Goal: Transaction & Acquisition: Purchase product/service

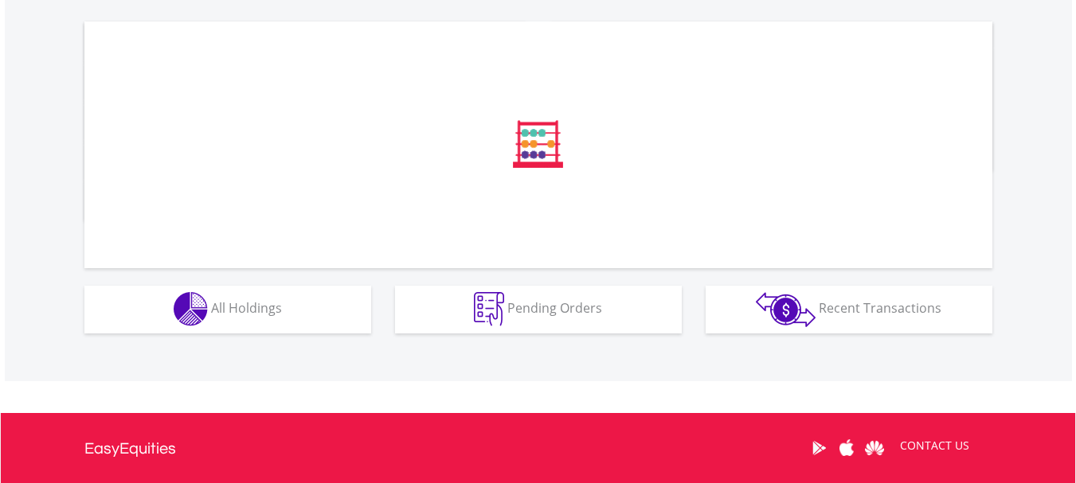
scroll to position [531, 0]
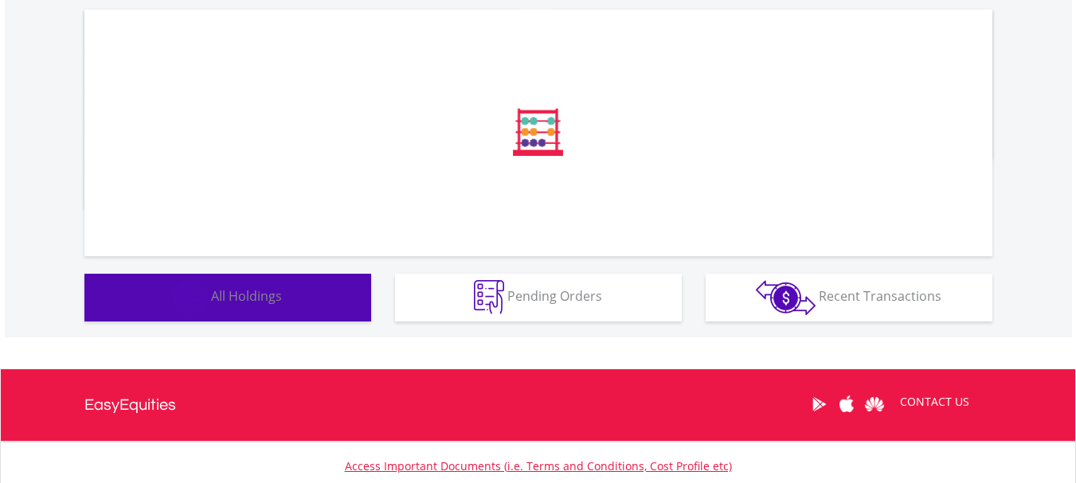
click at [298, 307] on button "Holdings All Holdings" at bounding box center [227, 298] width 287 height 48
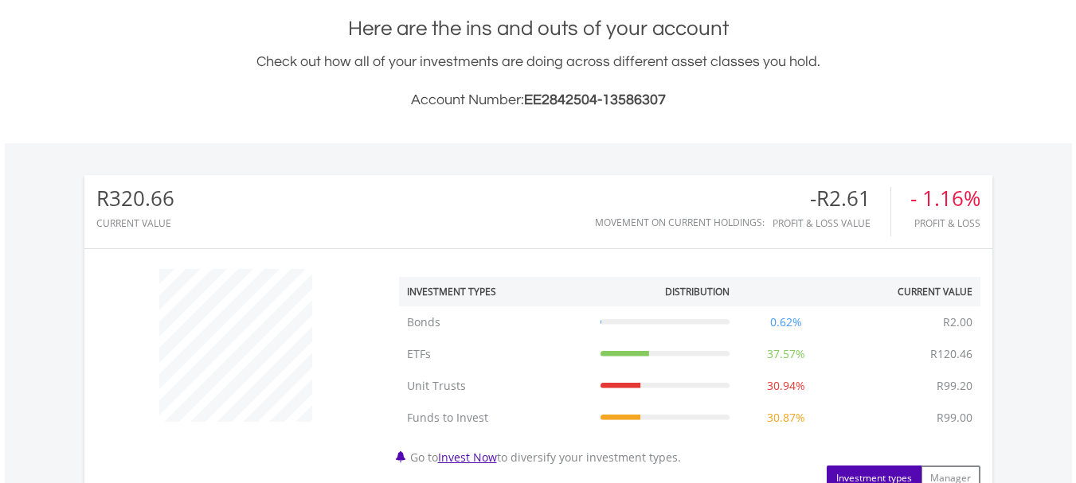
scroll to position [357, 0]
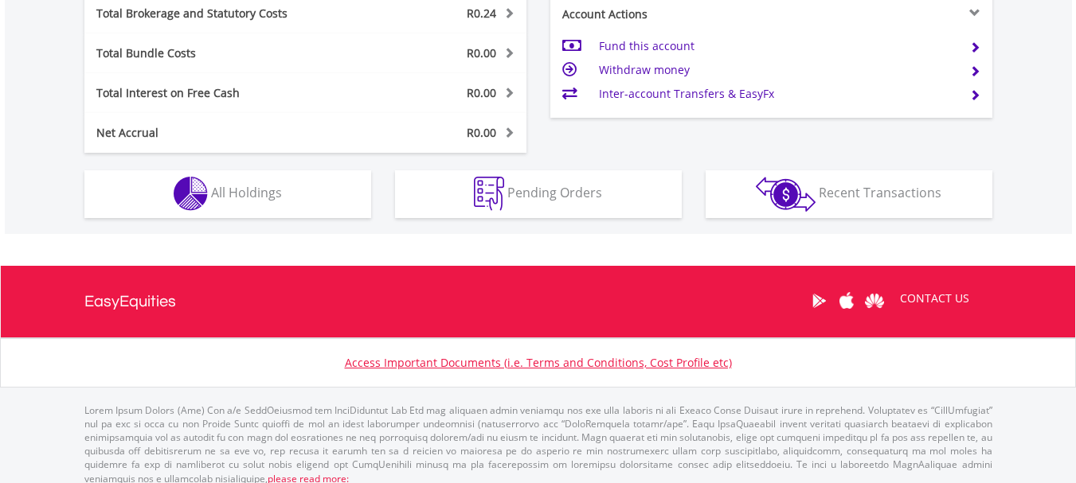
scroll to position [901, 0]
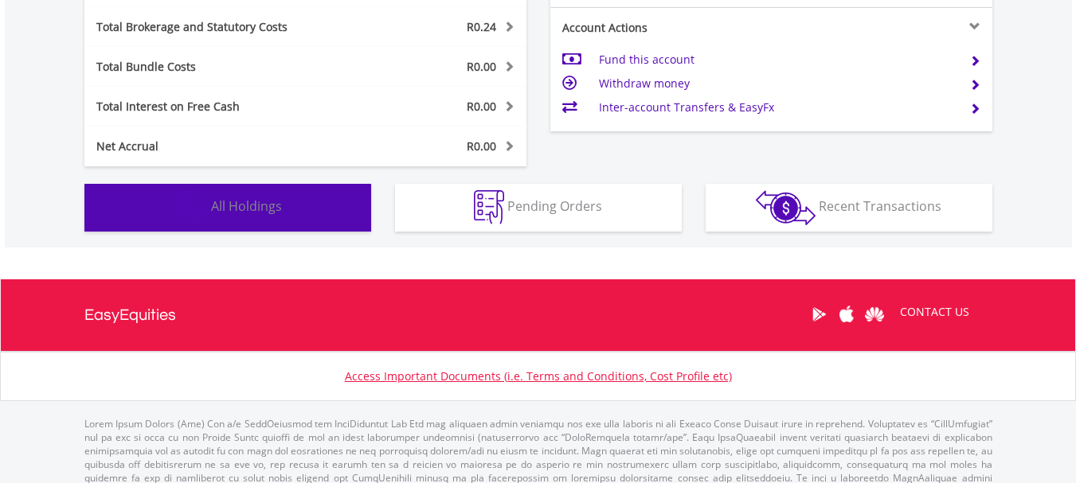
click at [188, 197] on img "button" at bounding box center [191, 207] width 34 height 34
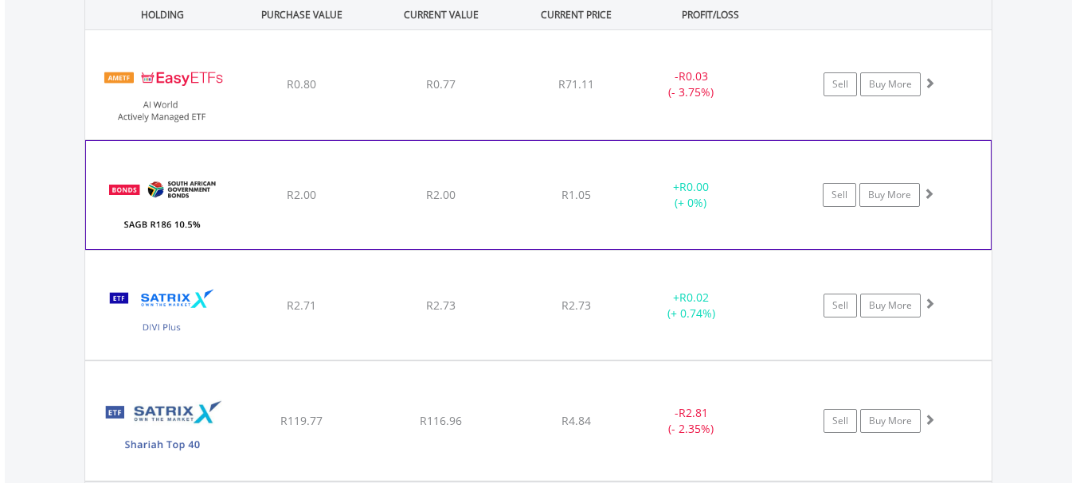
scroll to position [1233, 0]
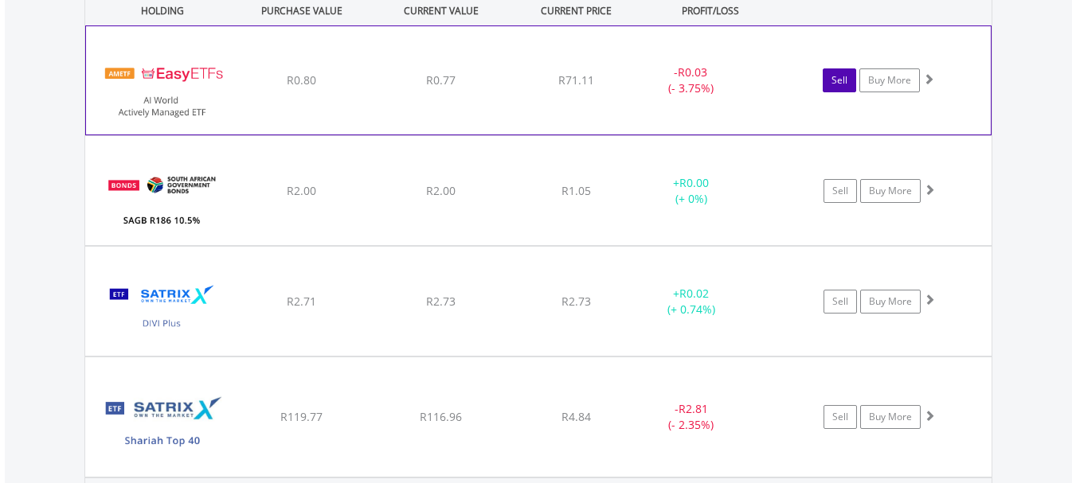
click at [832, 84] on link "Sell" at bounding box center [838, 80] width 33 height 24
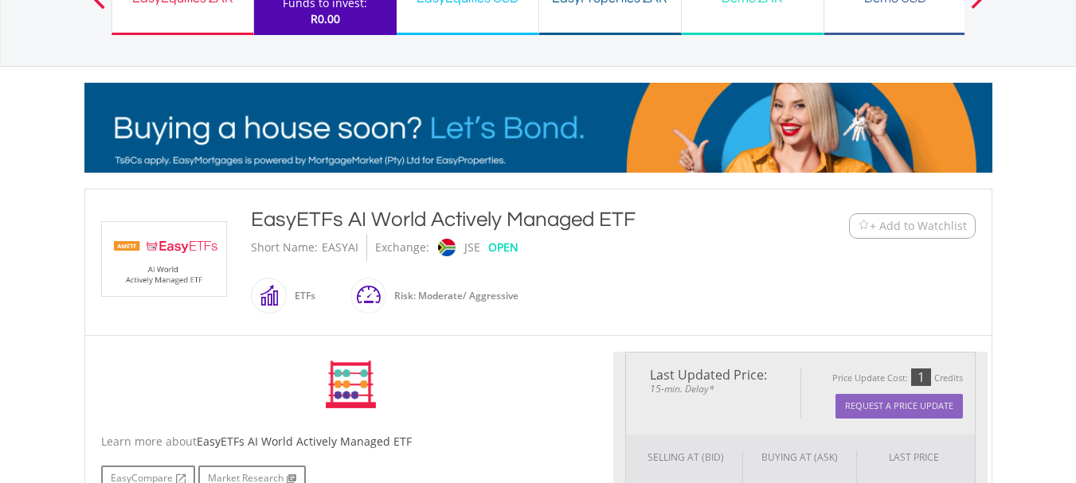
scroll to position [318, 0]
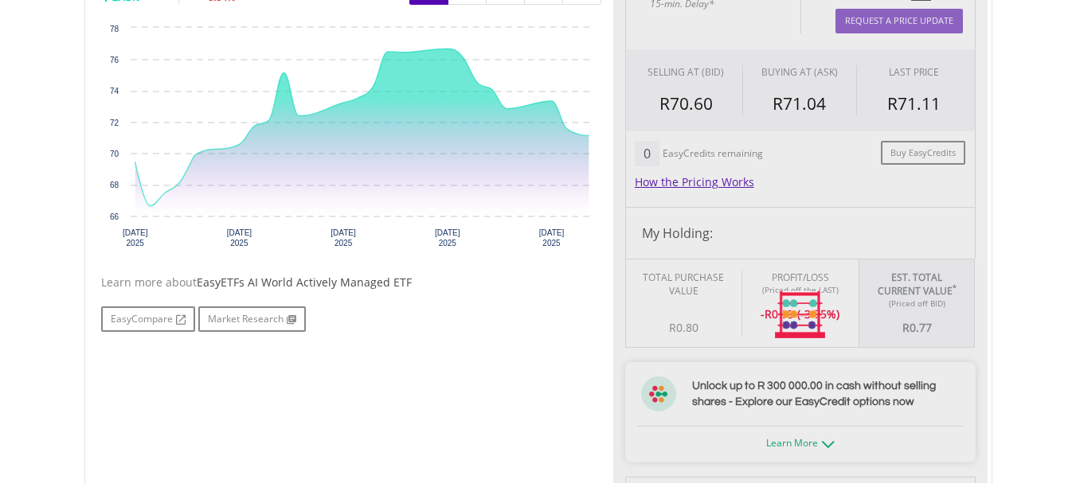
type input "****"
type input "******"
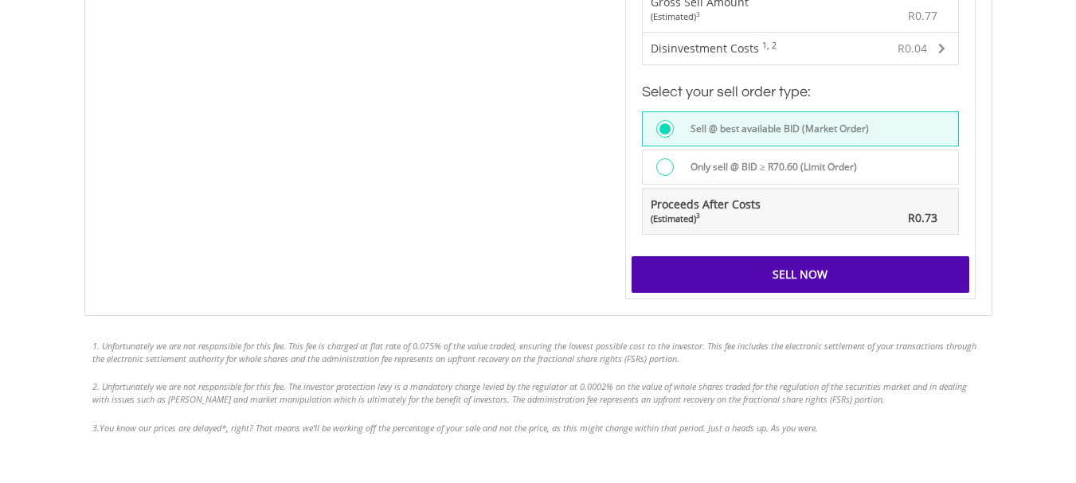
scroll to position [1194, 0]
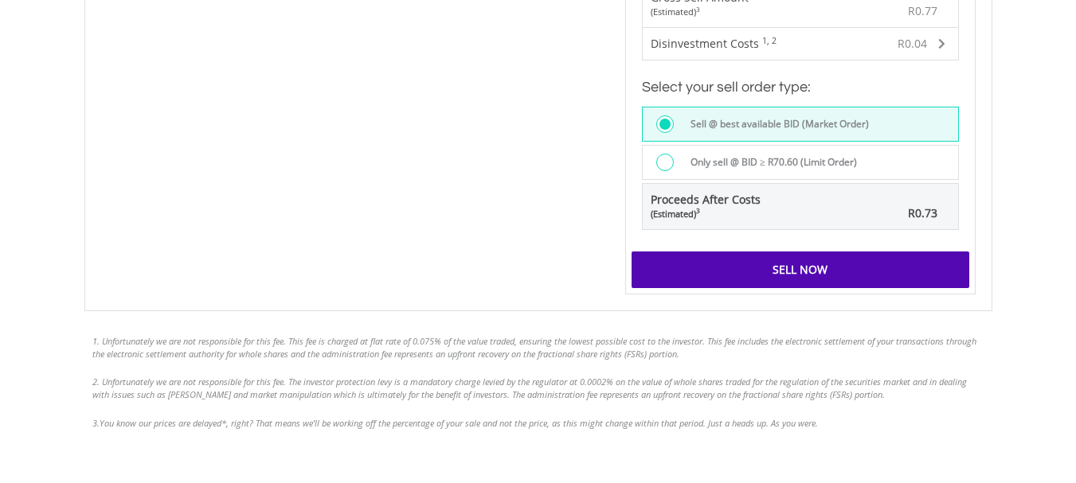
click at [798, 257] on div "Sell Now" at bounding box center [800, 270] width 338 height 37
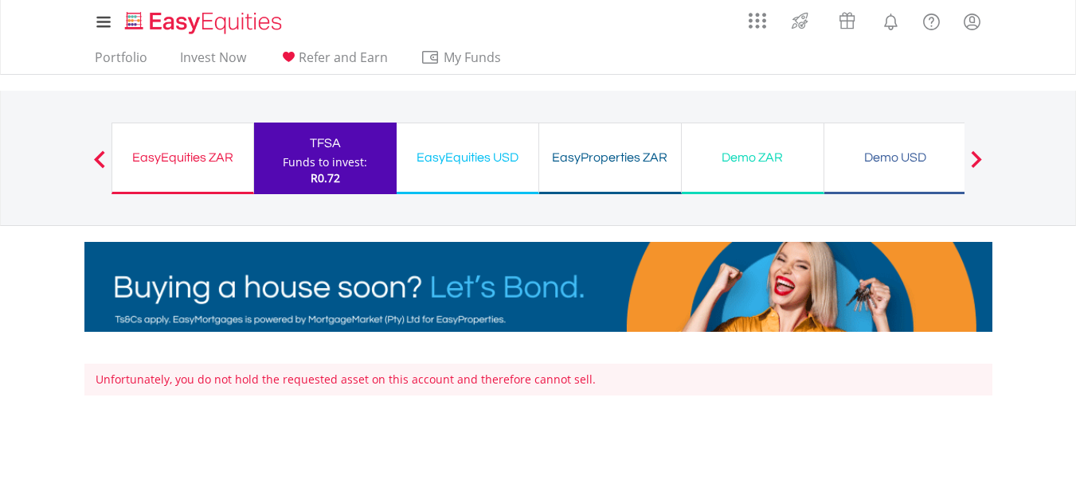
click at [313, 154] on div "TFSA Funds to invest: R0.72" at bounding box center [325, 159] width 143 height 72
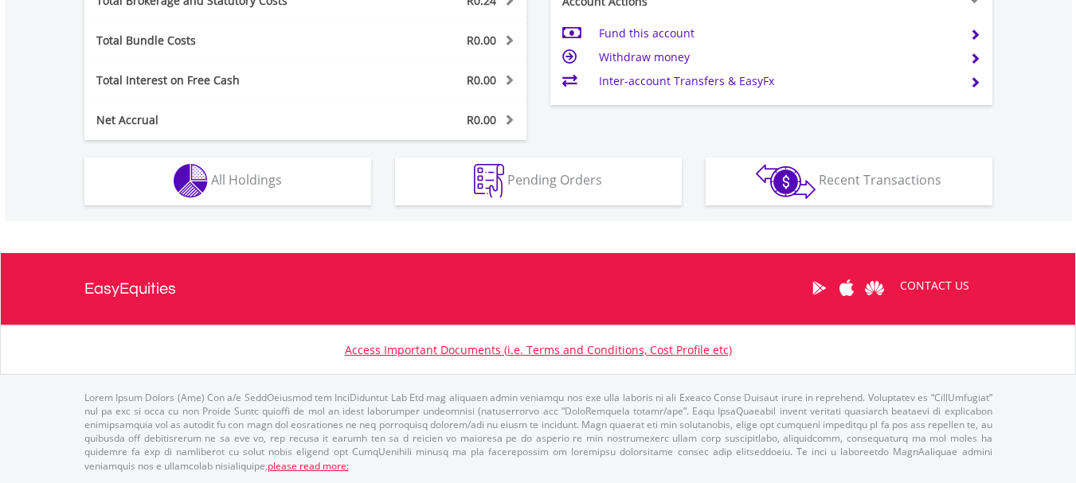
scroll to position [153, 303]
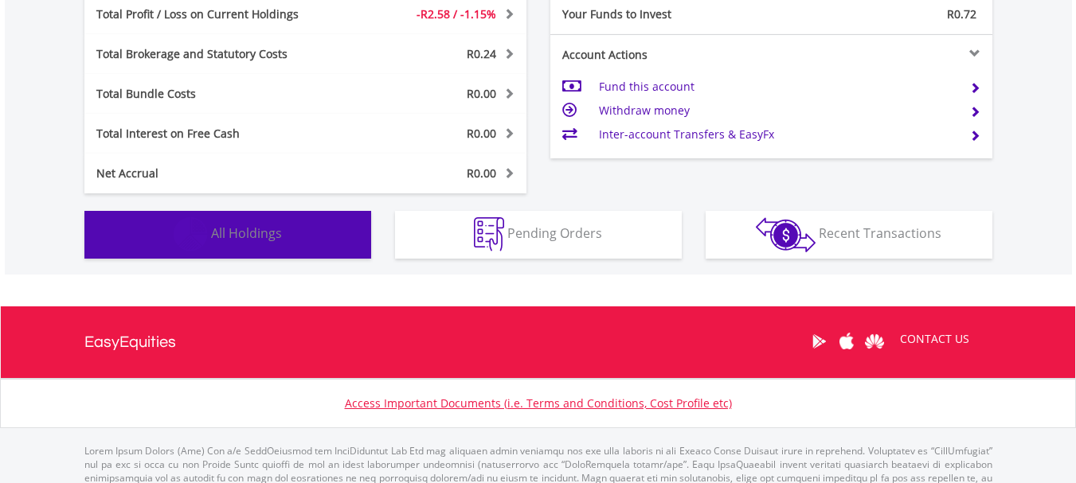
click at [264, 235] on span "All Holdings" at bounding box center [246, 234] width 71 height 18
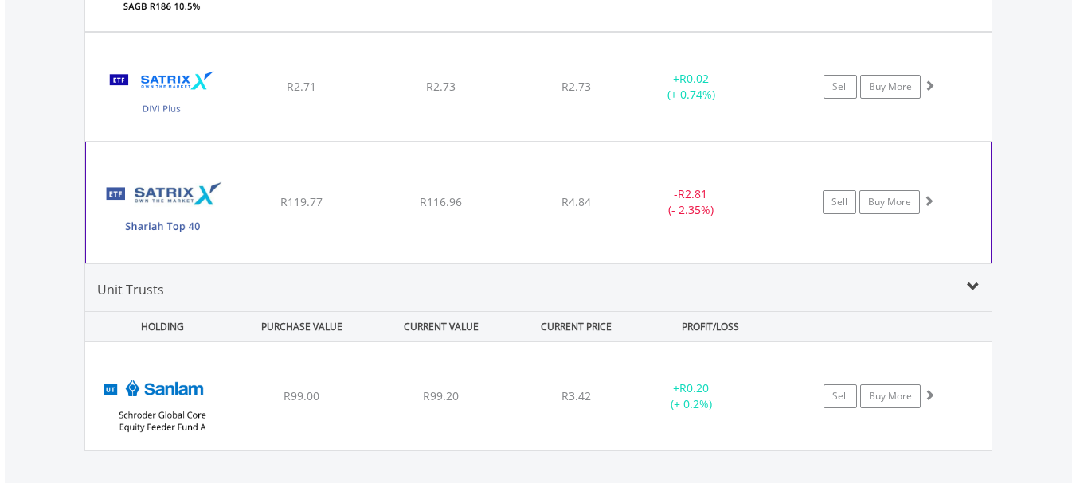
scroll to position [1340, 0]
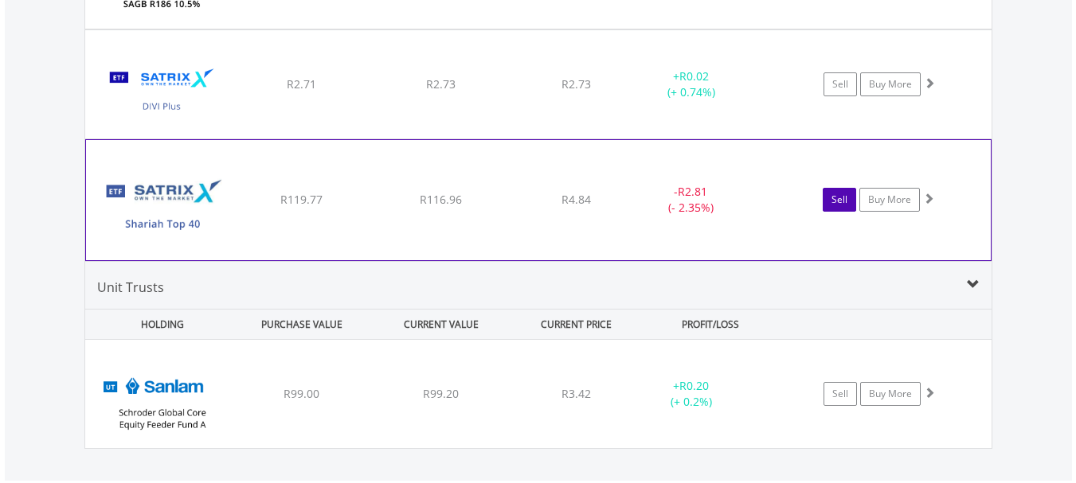
click at [840, 198] on link "Sell" at bounding box center [838, 200] width 33 height 24
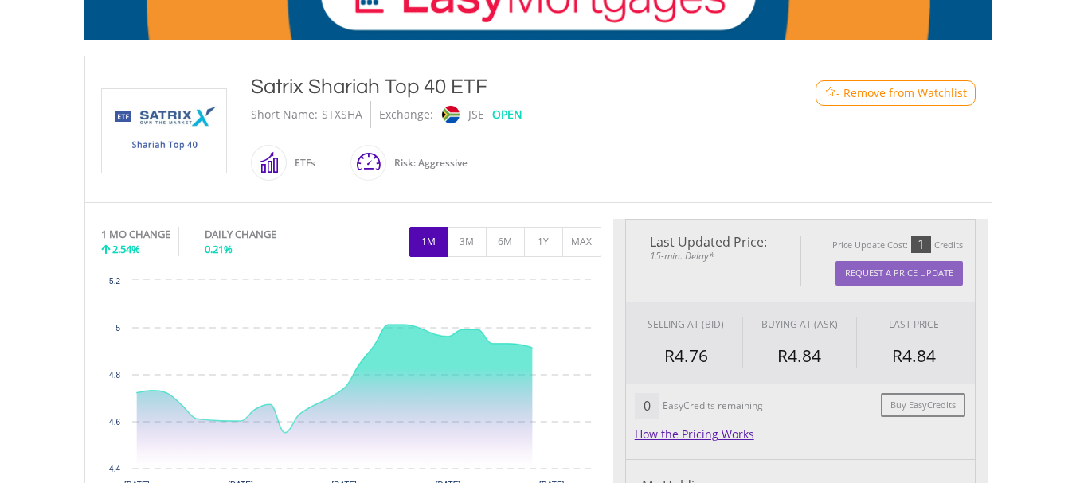
type input "******"
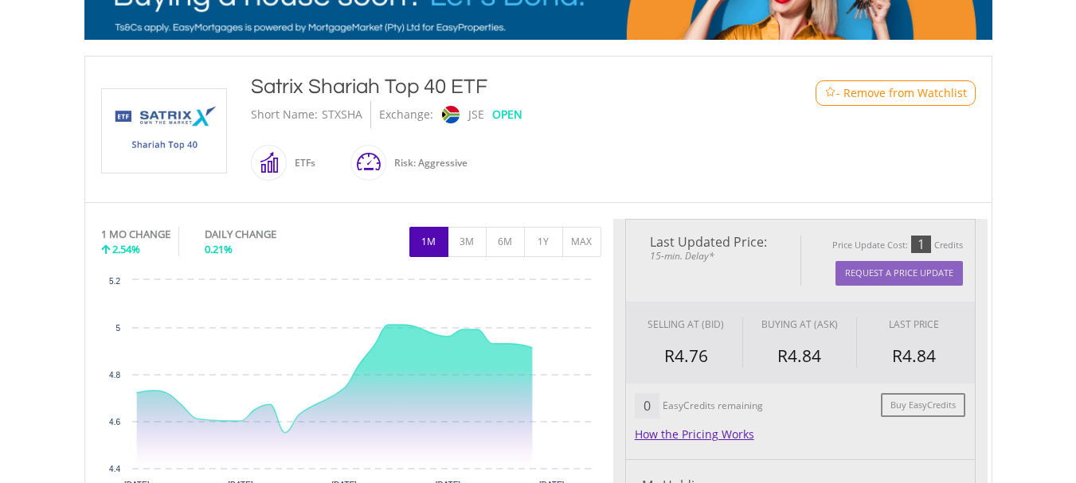
type input "******"
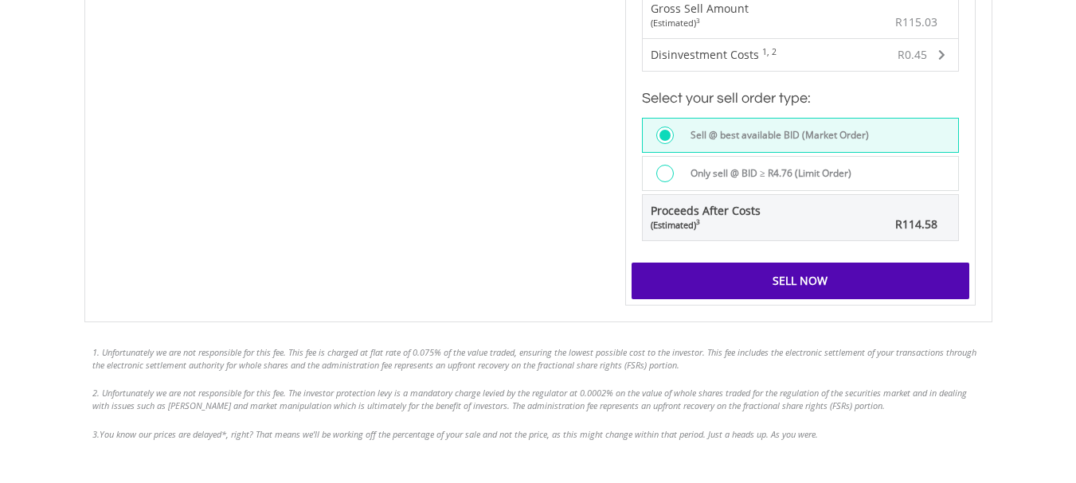
scroll to position [1194, 0]
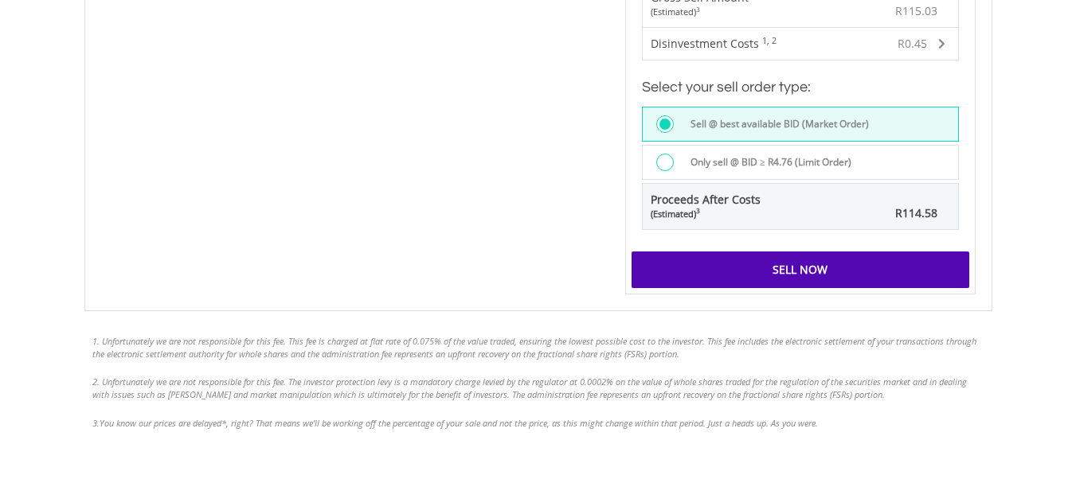
click at [799, 269] on div "Sell Now" at bounding box center [800, 270] width 338 height 37
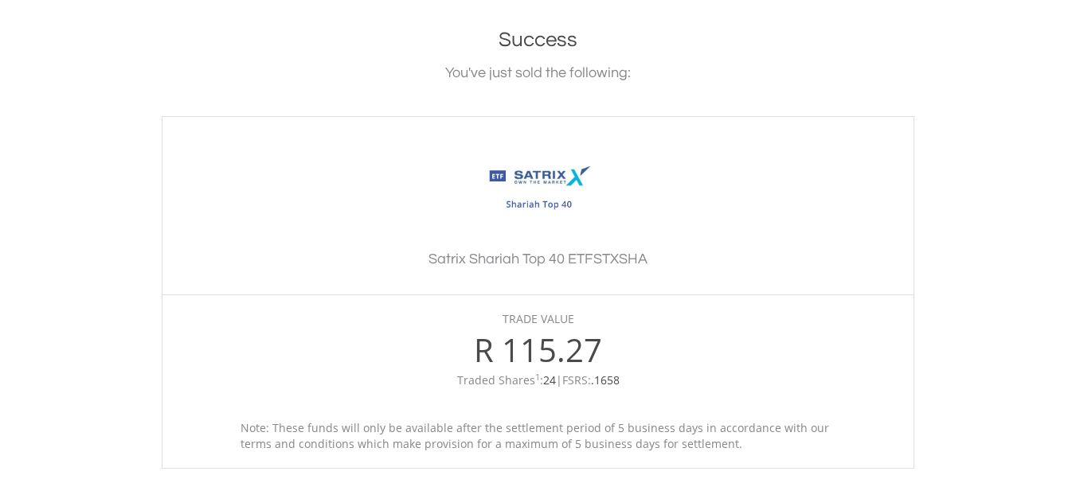
scroll to position [398, 0]
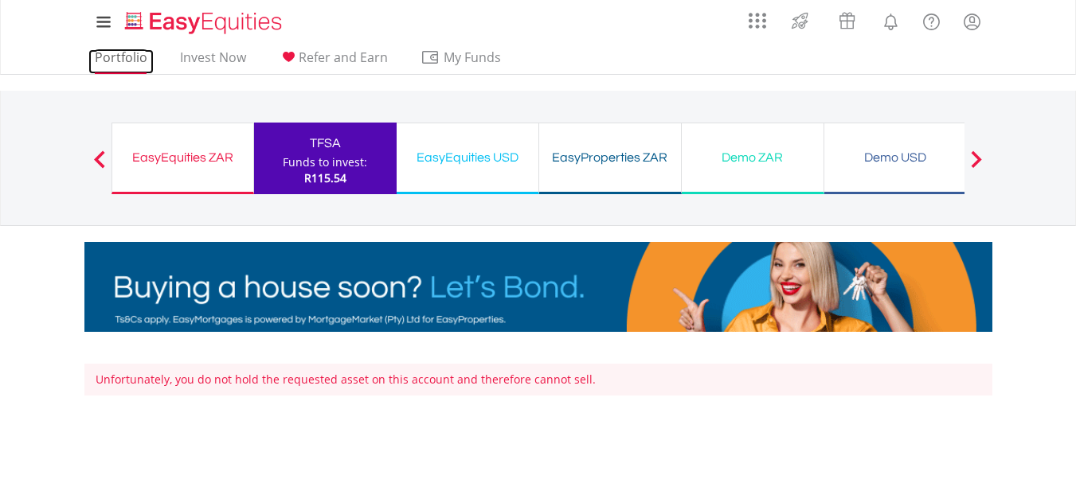
click at [119, 54] on link "Portfolio" at bounding box center [120, 61] width 65 height 25
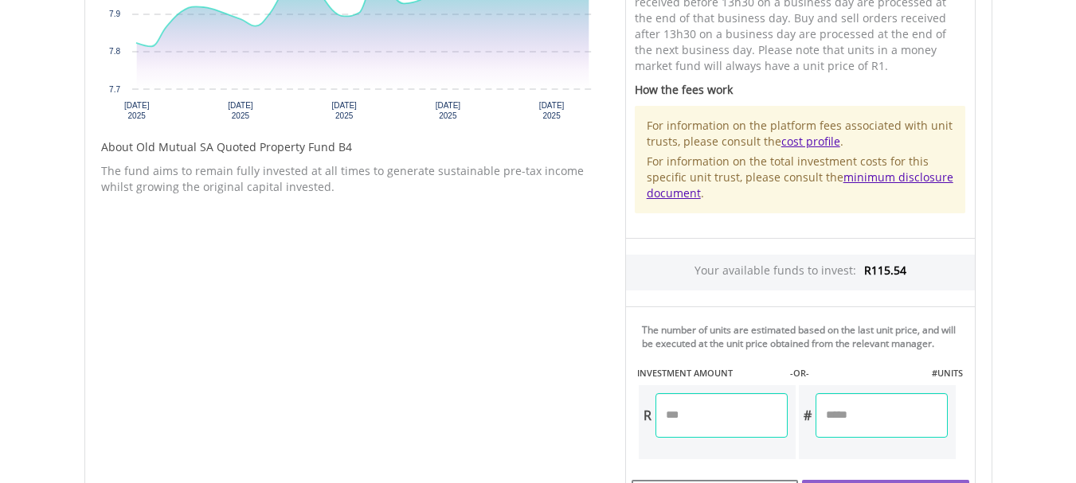
scroll to position [822, 0]
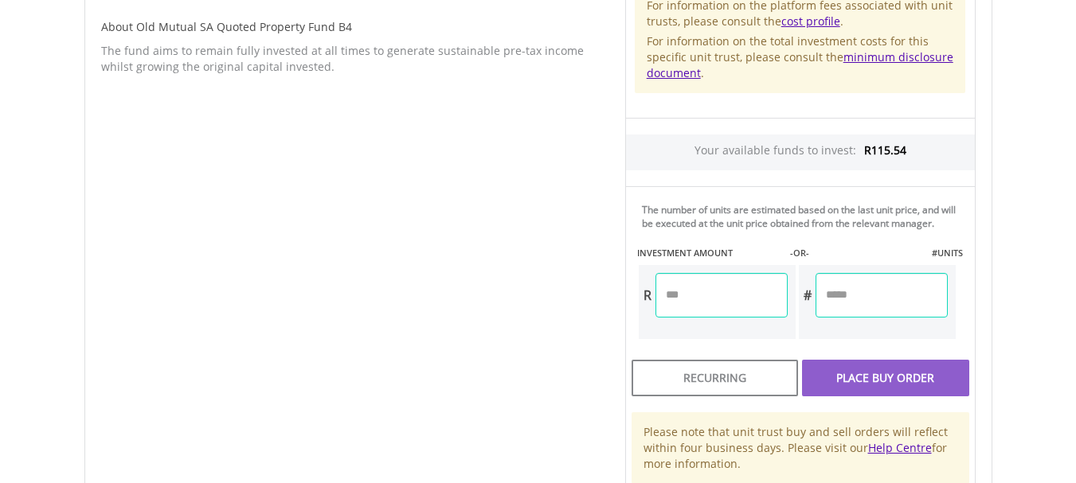
click at [685, 301] on input "number" at bounding box center [721, 295] width 132 height 45
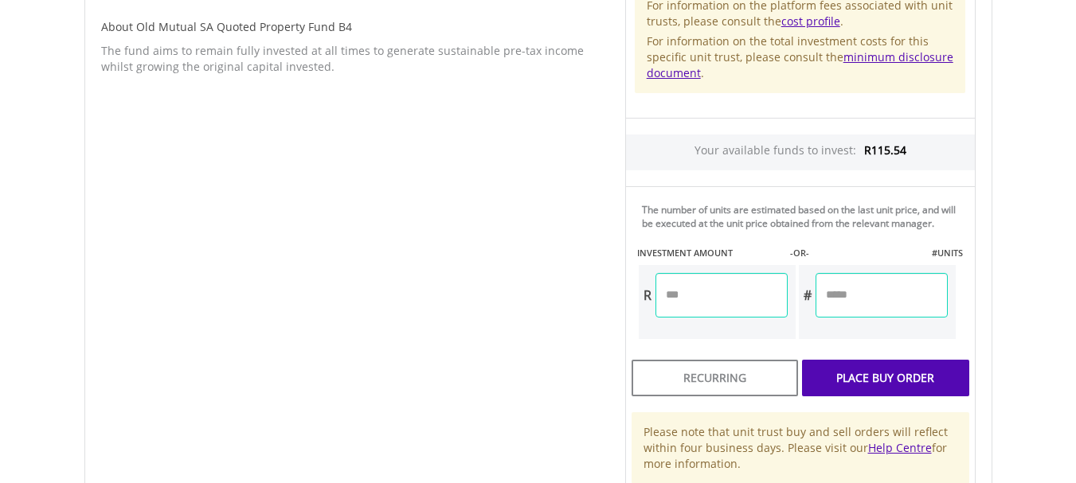
click at [893, 383] on div "Unit Price R8.17 How the Pricing Works Unit trusts use forward pricing. The pri…" at bounding box center [800, 104] width 374 height 771
type input "*****"
type input "******"
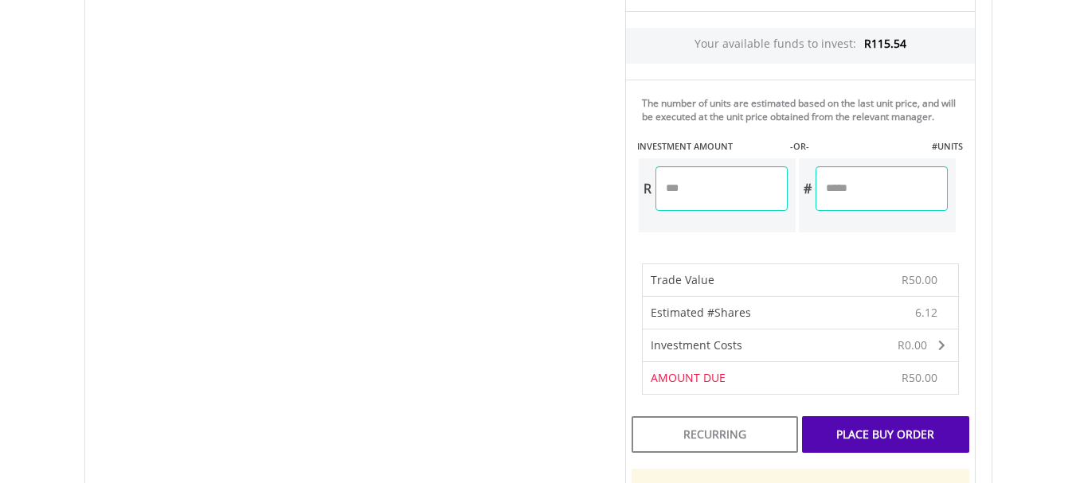
scroll to position [1061, 0]
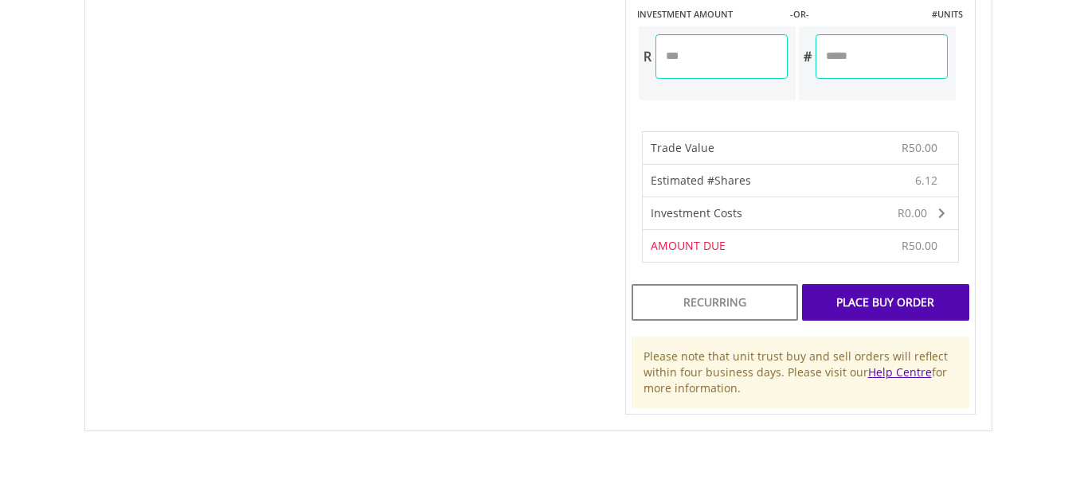
click at [877, 304] on div "Place Buy Order" at bounding box center [885, 302] width 166 height 37
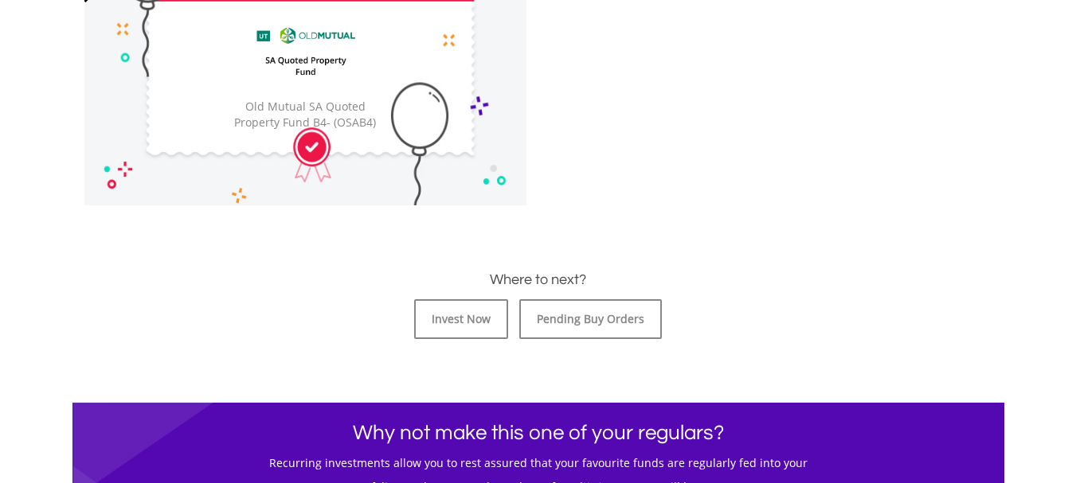
scroll to position [584, 0]
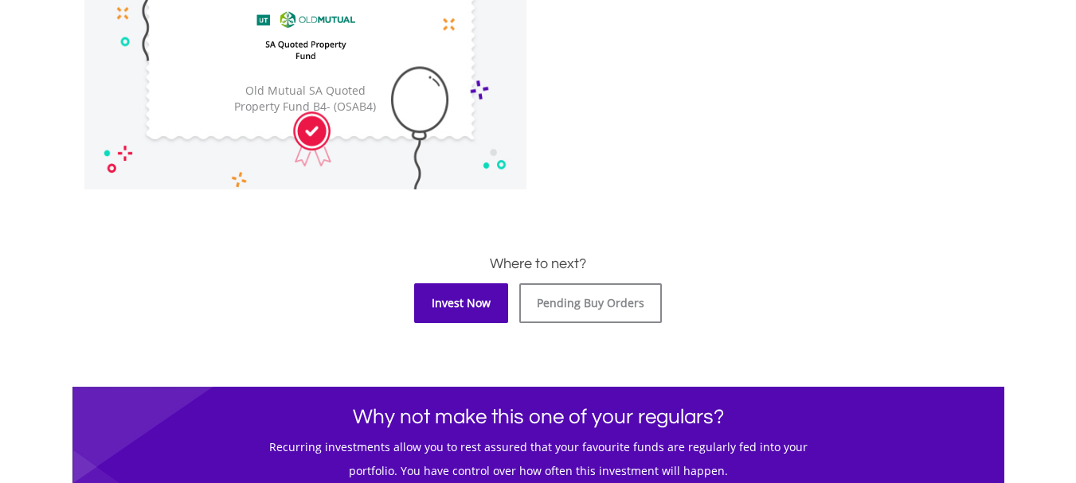
click at [458, 302] on link "Invest Now" at bounding box center [461, 303] width 94 height 40
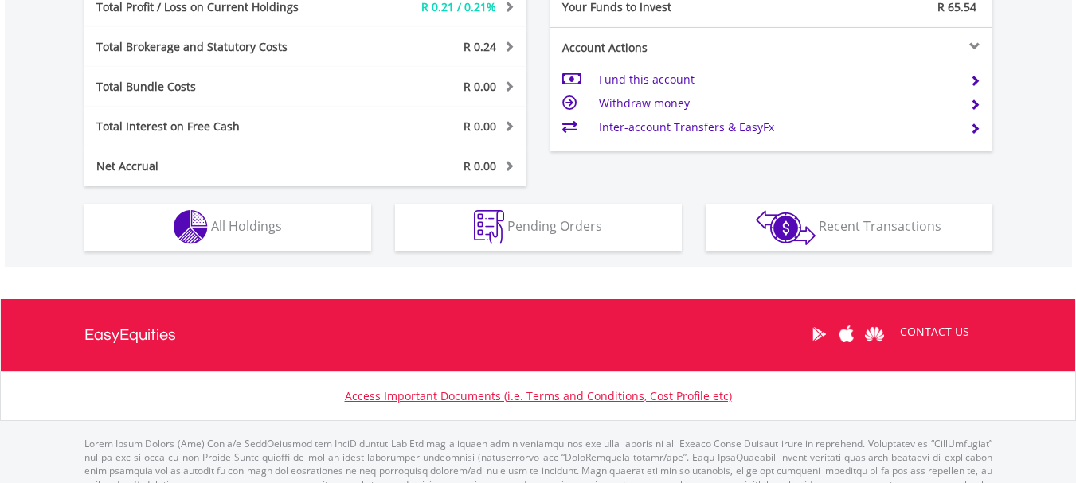
scroll to position [959, 0]
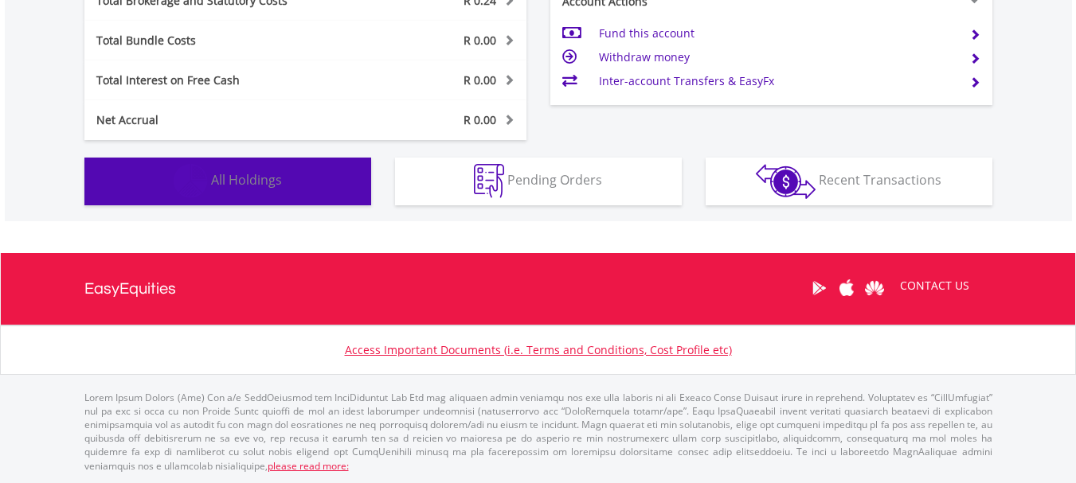
click at [295, 190] on button "Holdings All Holdings" at bounding box center [227, 182] width 287 height 48
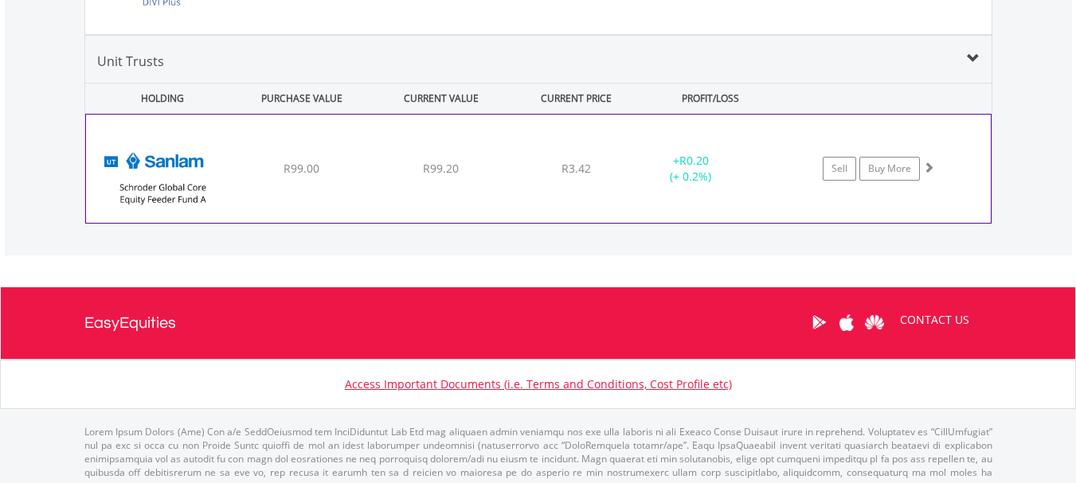
scroll to position [1478, 0]
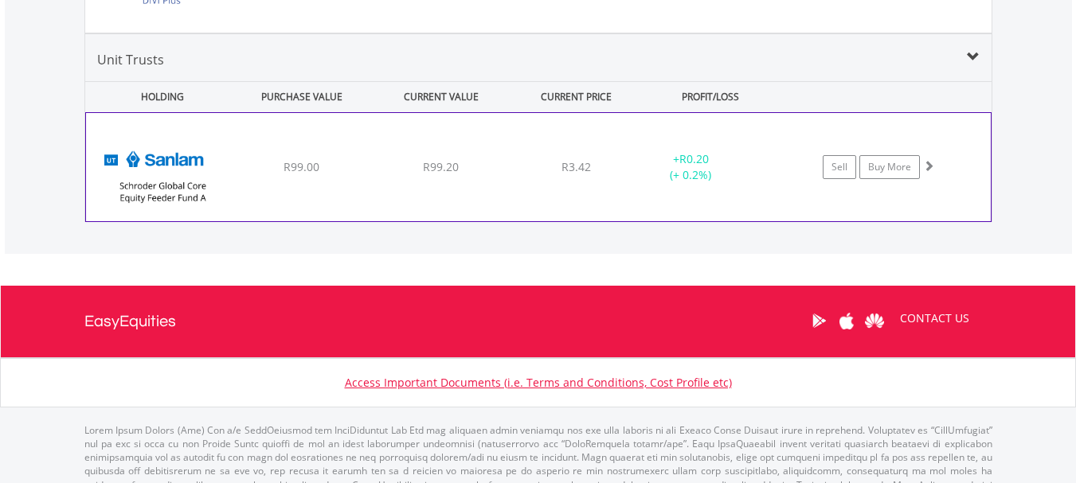
click at [307, 202] on div "﻿ Sanlam Schroder Global Core Equity Feeder Fund A R99.00 R99.20 R3.42 + R0.20 …" at bounding box center [538, 167] width 904 height 108
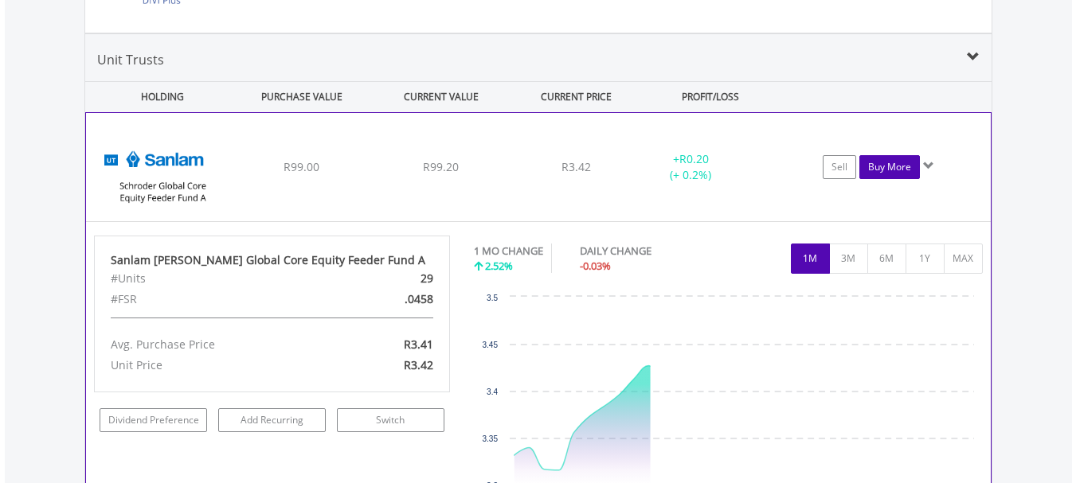
click at [880, 162] on link "Buy More" at bounding box center [889, 167] width 61 height 24
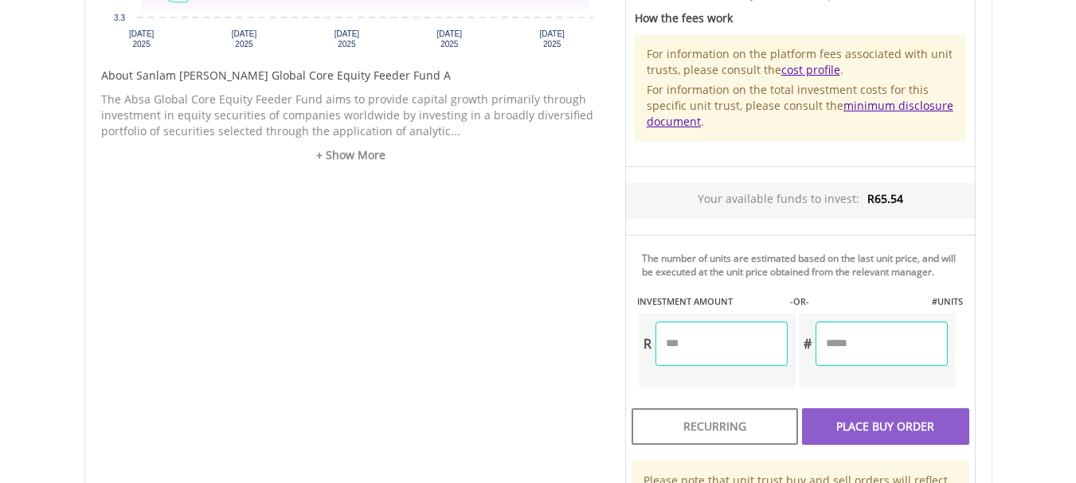
scroll to position [849, 0]
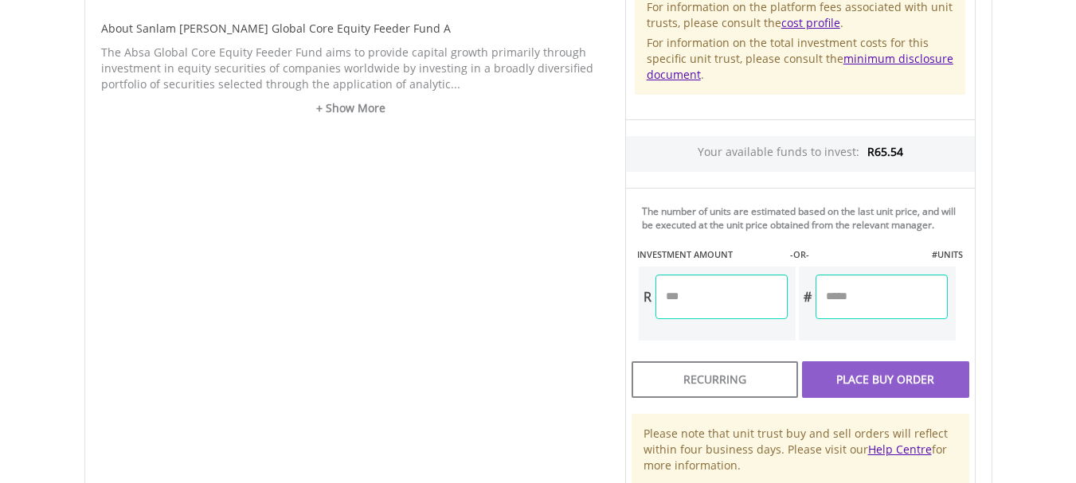
click at [699, 275] on input "number" at bounding box center [721, 297] width 132 height 45
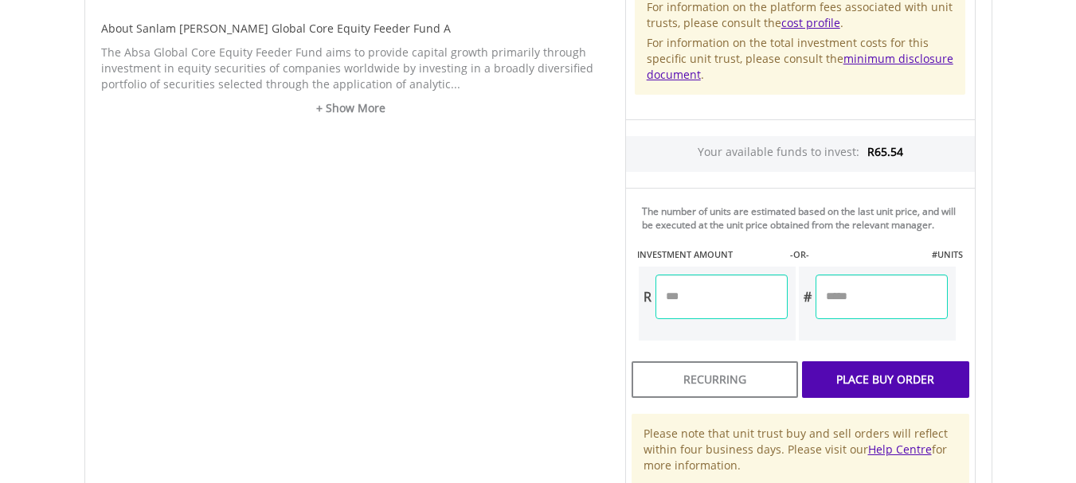
type input "*****"
type input "*******"
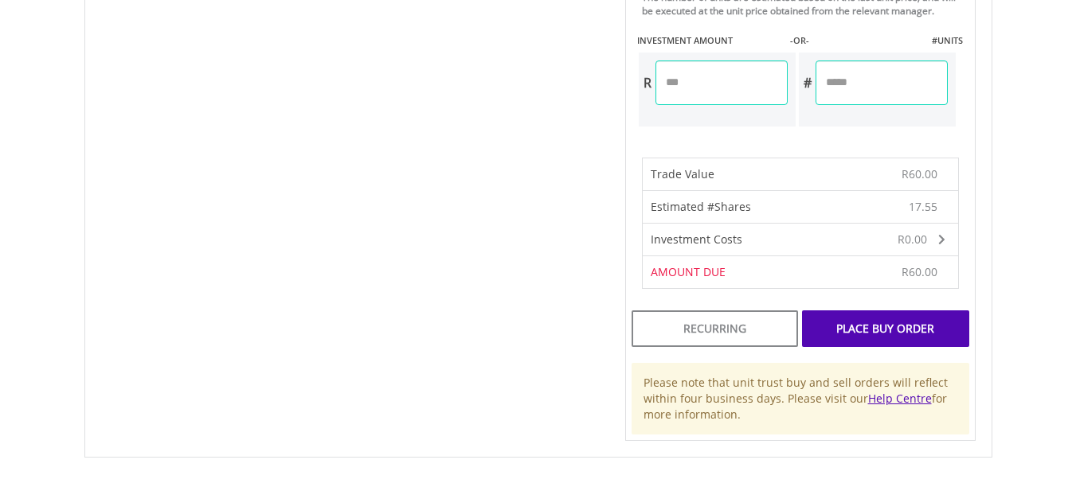
scroll to position [1088, 0]
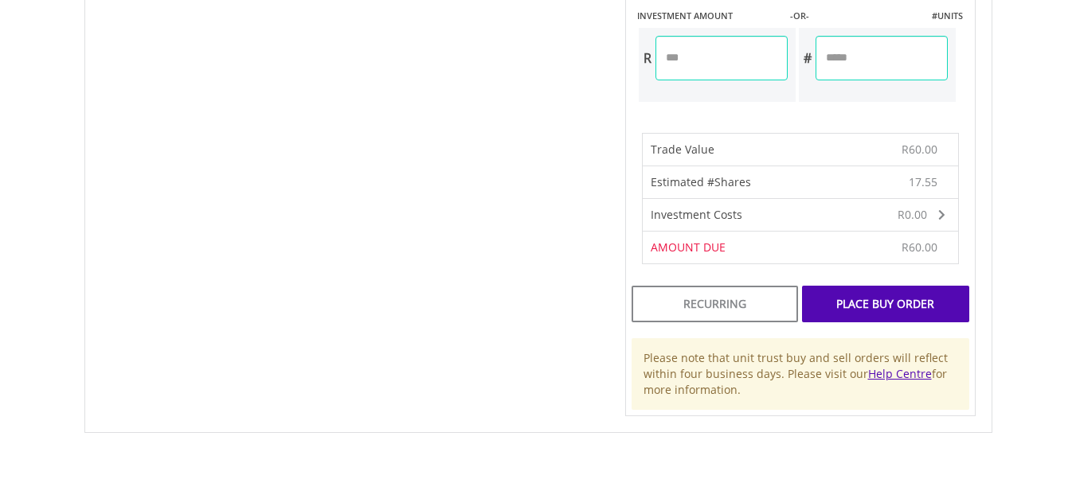
click at [875, 286] on div "Place Buy Order" at bounding box center [885, 304] width 166 height 37
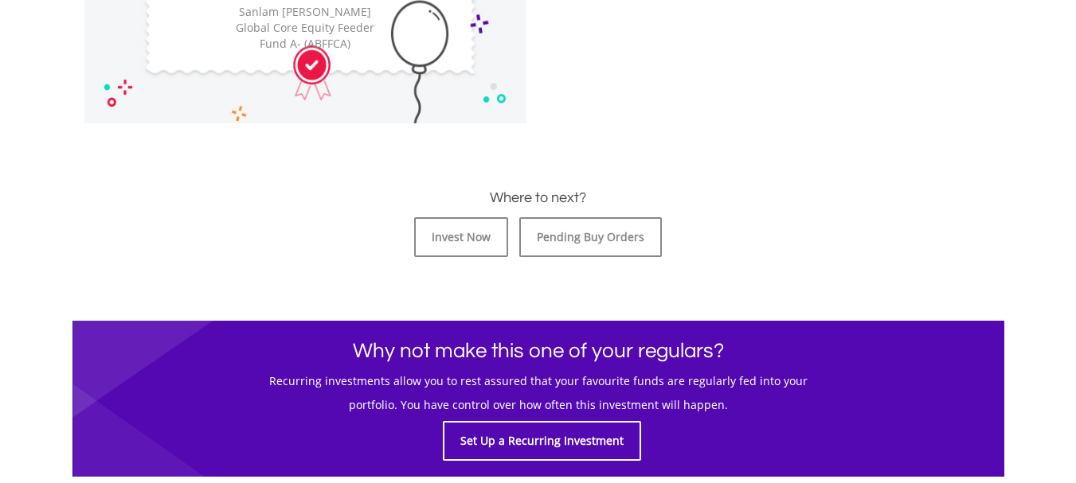
scroll to position [663, 0]
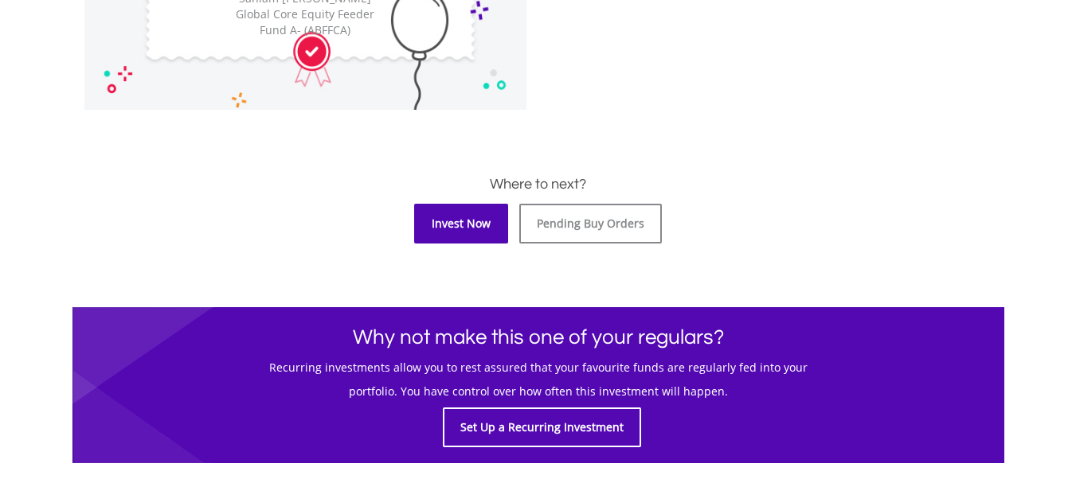
click at [477, 222] on link "Invest Now" at bounding box center [461, 224] width 94 height 40
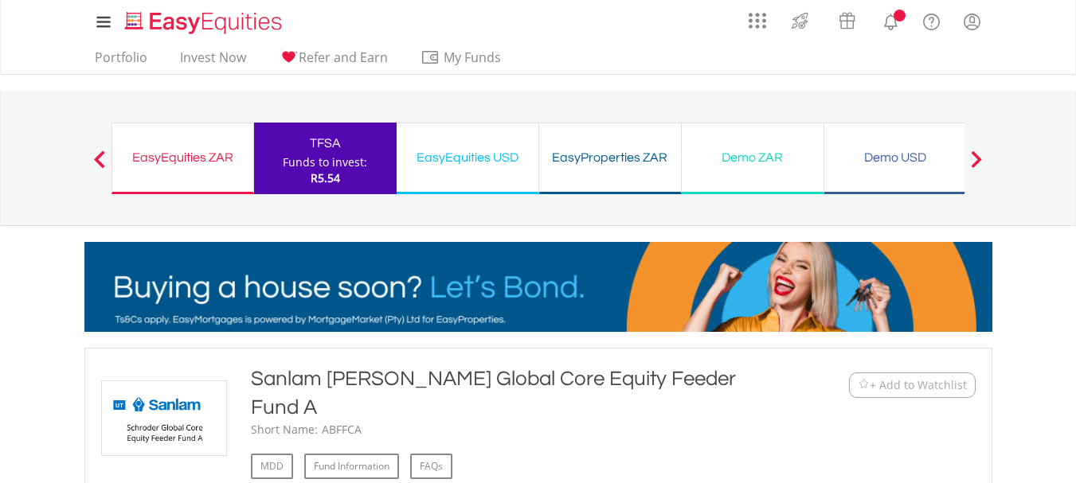
scroll to position [955, 0]
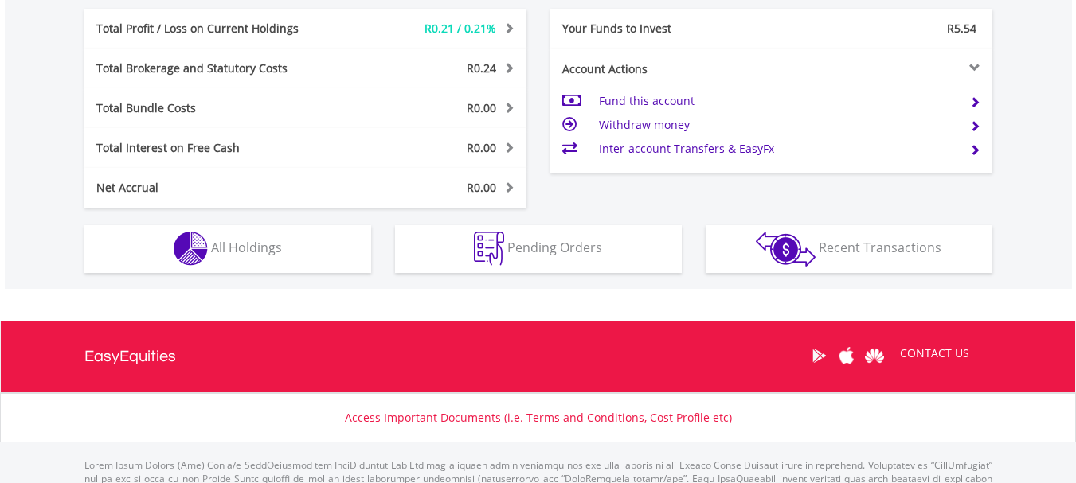
scroll to position [880, 0]
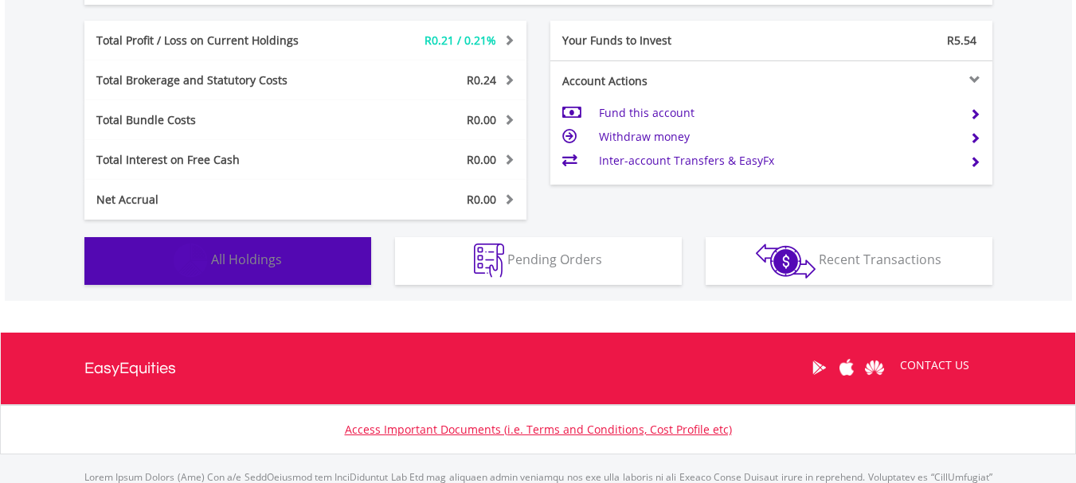
click at [240, 261] on span "All Holdings" at bounding box center [246, 260] width 71 height 18
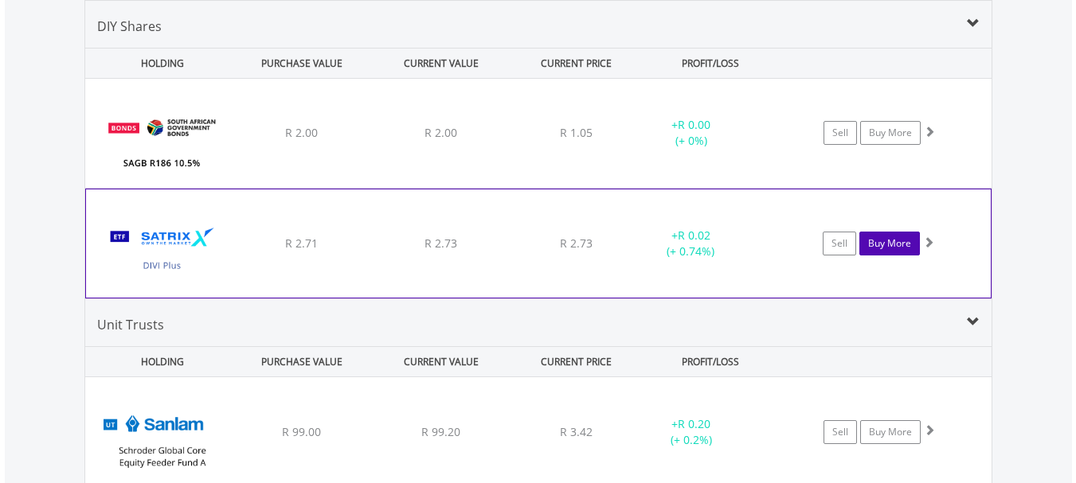
scroll to position [1239, 0]
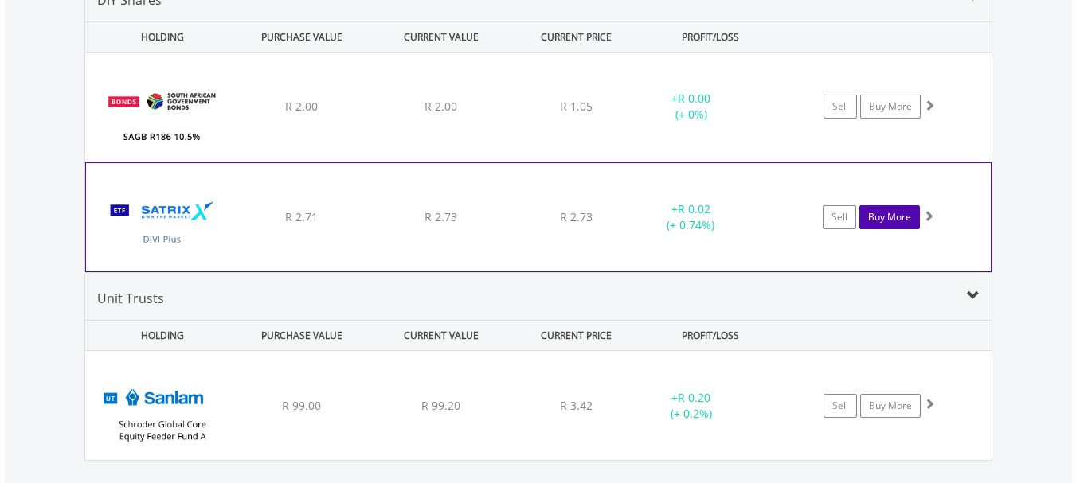
click at [876, 222] on link "Buy More" at bounding box center [889, 217] width 61 height 24
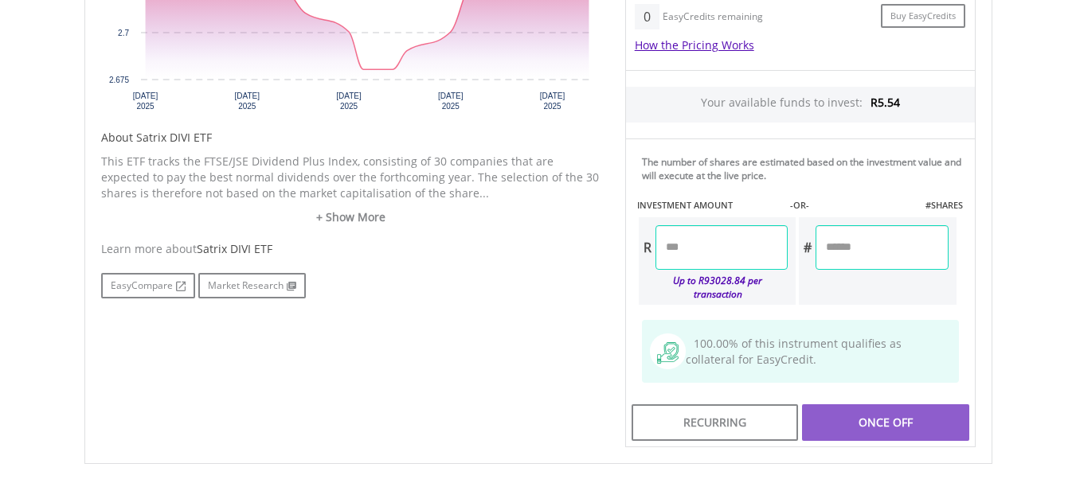
scroll to position [717, 0]
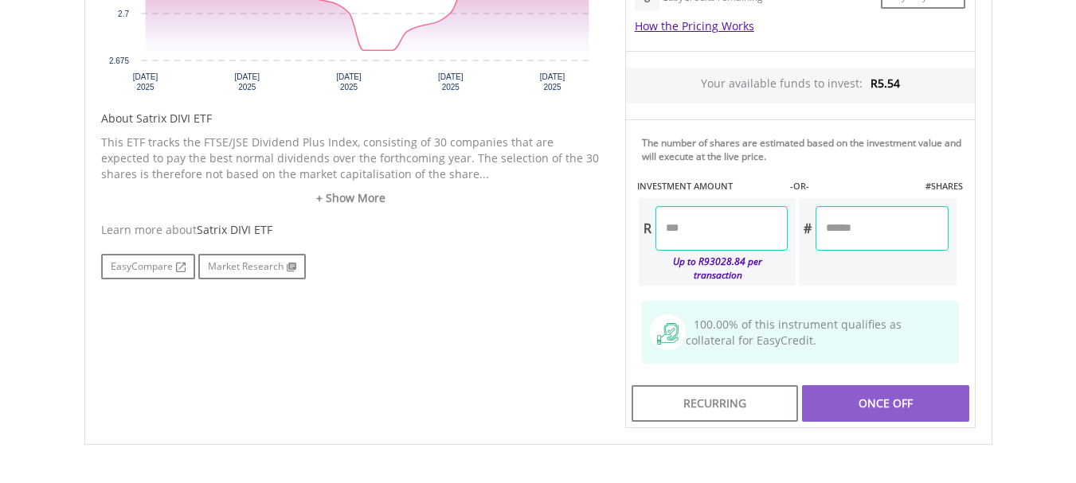
click at [706, 233] on input "number" at bounding box center [721, 228] width 132 height 45
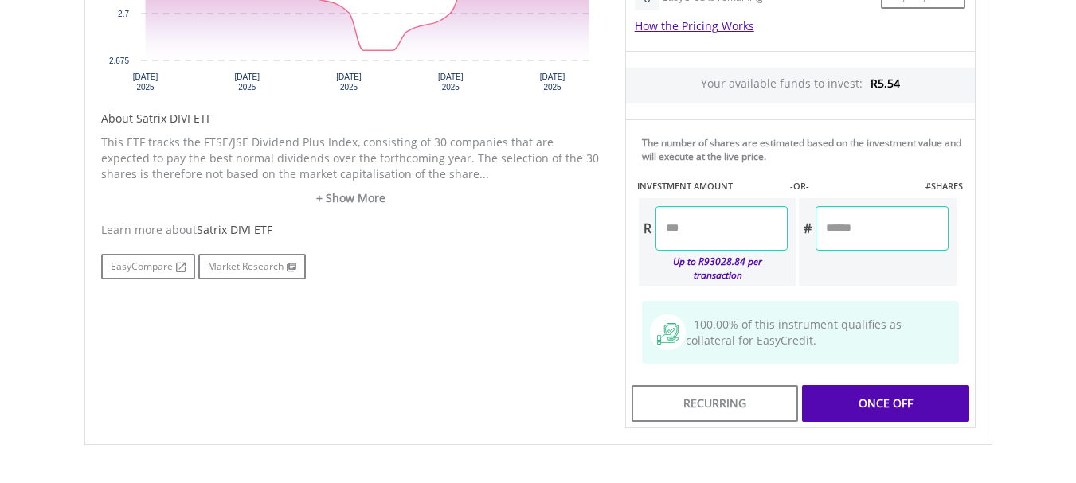
type input "****"
type input "******"
click at [845, 388] on div "Last Updated Price: 15-min. Delay* Price Update Cost: 2 Credits Request A Price…" at bounding box center [800, 120] width 374 height 619
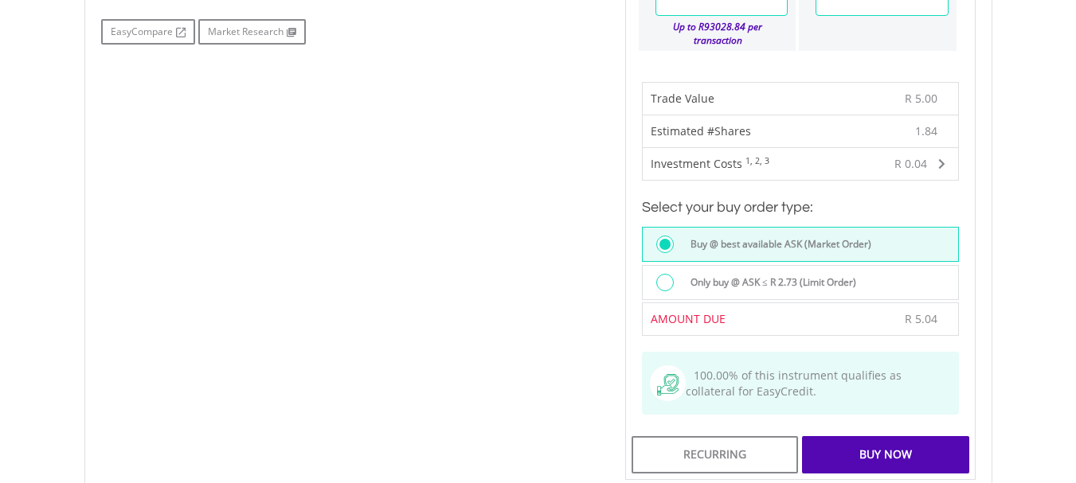
scroll to position [955, 0]
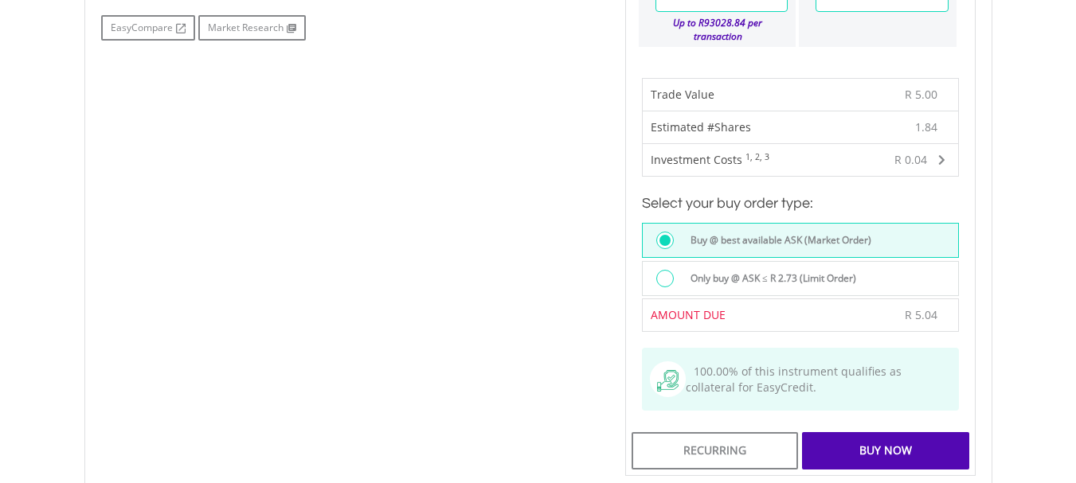
click at [866, 436] on div "Buy Now" at bounding box center [885, 450] width 166 height 37
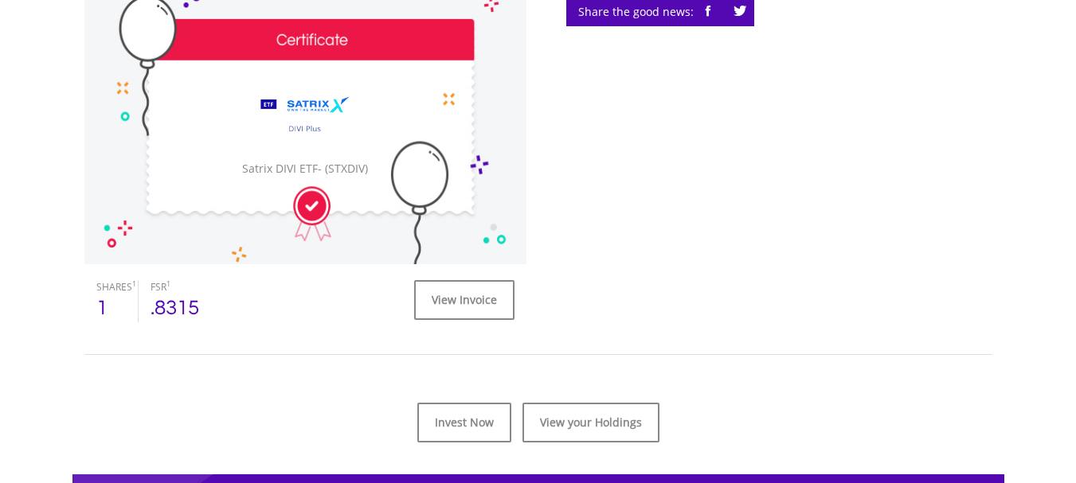
scroll to position [611, 0]
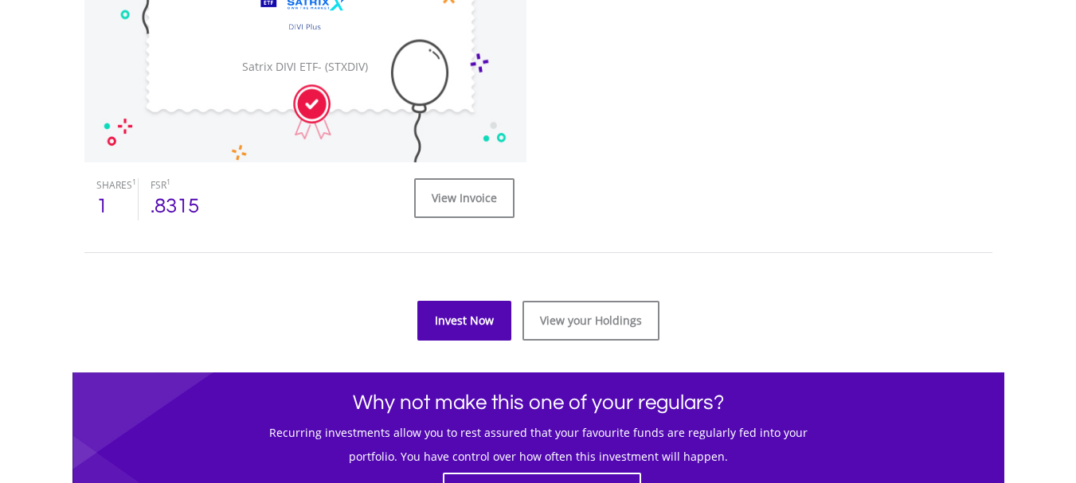
click at [464, 330] on link "Invest Now" at bounding box center [464, 321] width 94 height 40
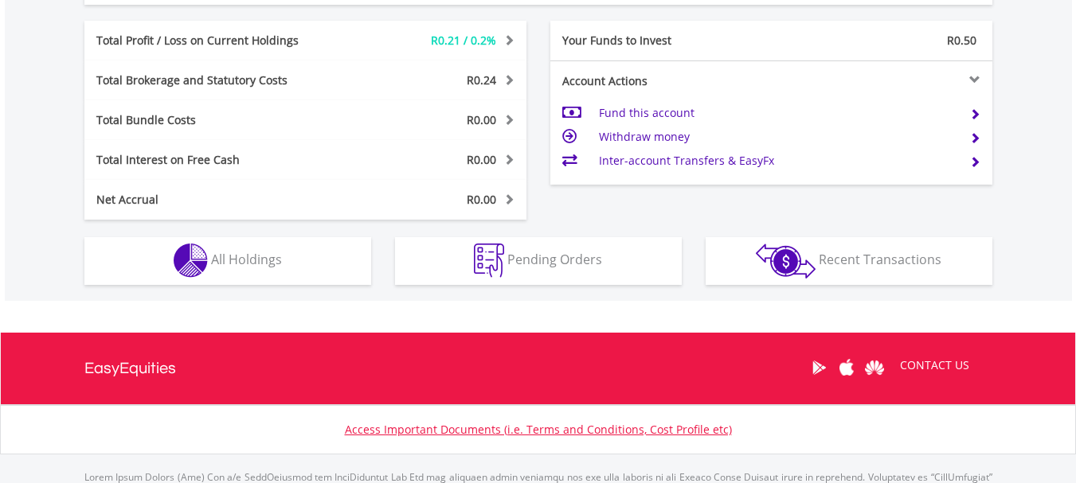
scroll to position [939, 0]
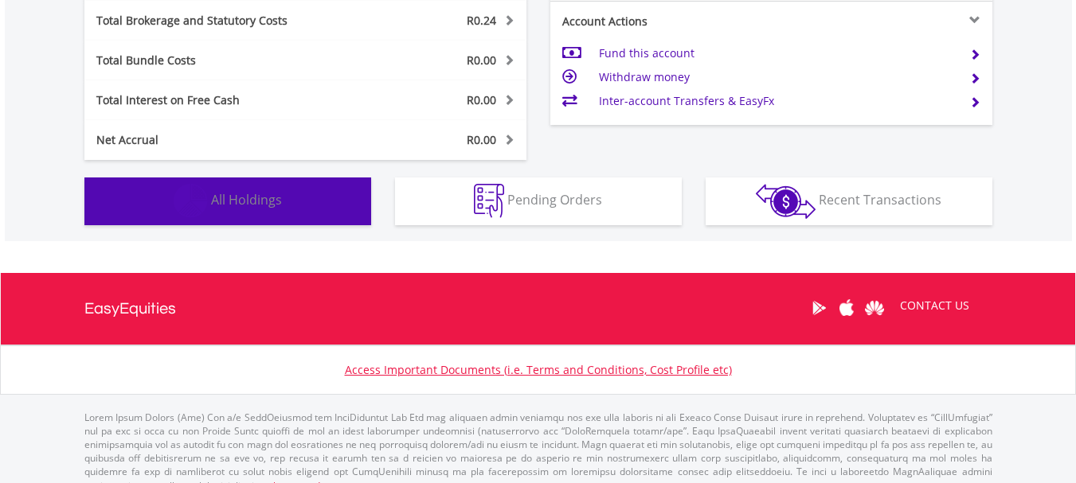
click at [270, 217] on button "Holdings All Holdings" at bounding box center [227, 202] width 287 height 48
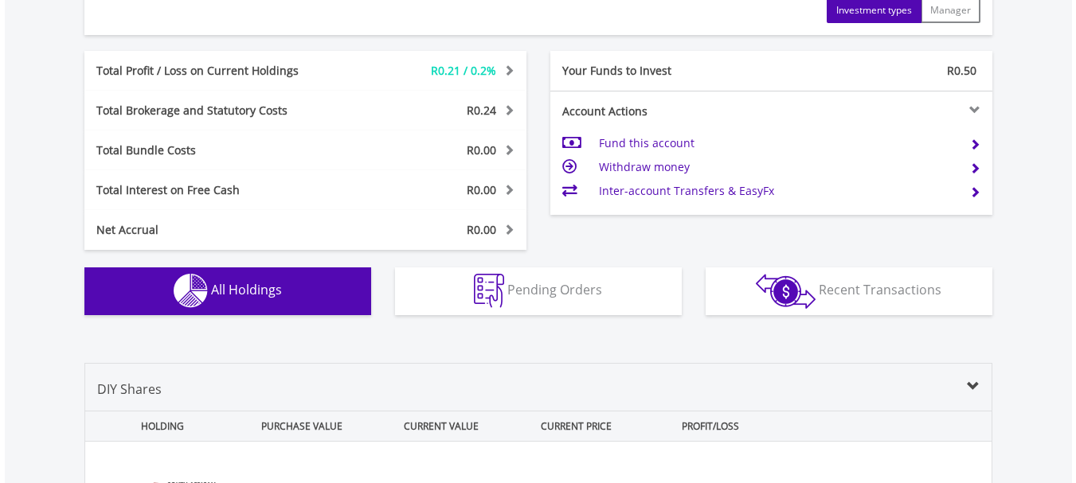
scroll to position [841, 0]
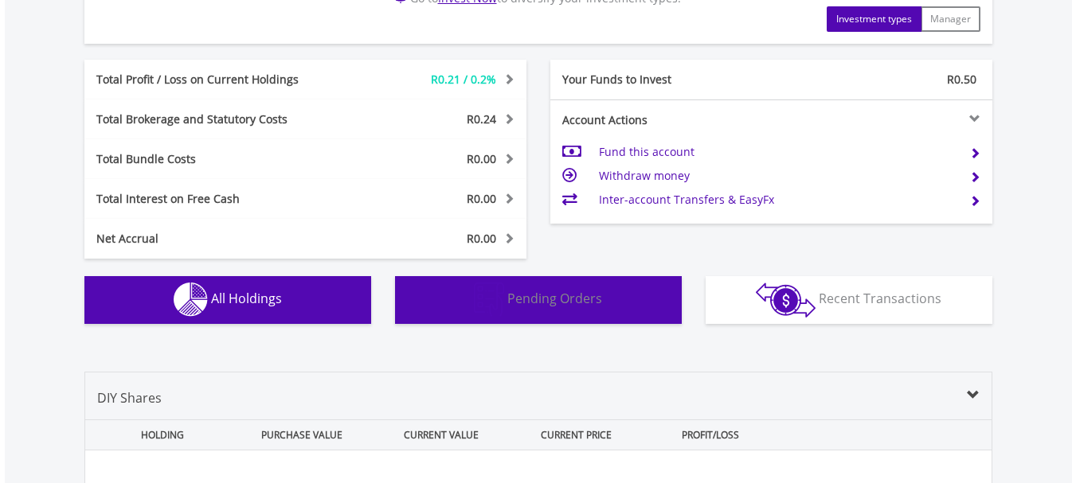
click at [570, 304] on span "Pending Orders" at bounding box center [554, 299] width 95 height 18
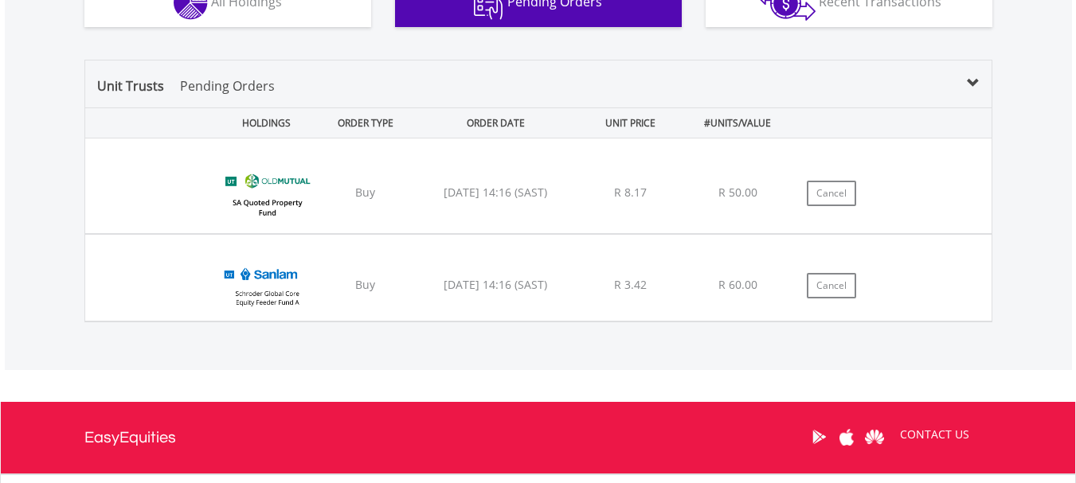
scroll to position [1127, 0]
